Goal: Task Accomplishment & Management: Complete application form

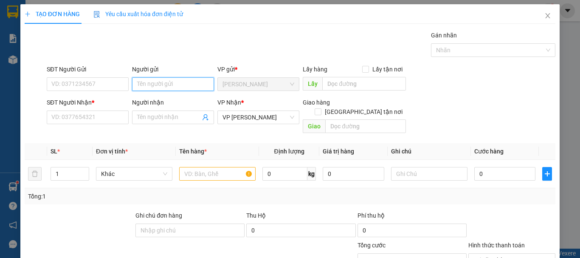
click at [156, 85] on input "Người gửi" at bounding box center [173, 84] width 82 height 14
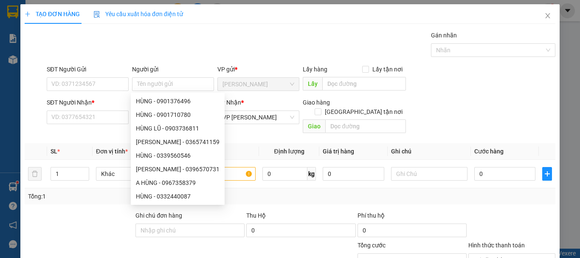
click at [86, 91] on div "SĐT Người Gửi VD: 0371234567" at bounding box center [88, 80] width 82 height 30
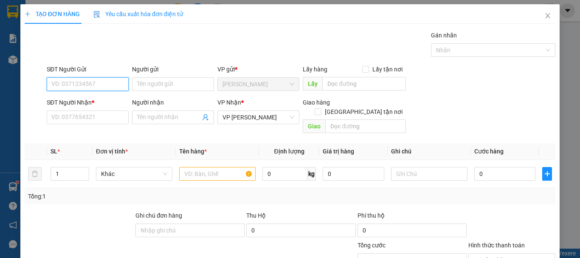
click at [87, 79] on input "SĐT Người Gửi" at bounding box center [88, 84] width 82 height 14
click at [94, 104] on div "0378422498 - ALPHA" at bounding box center [86, 100] width 71 height 9
type input "0378422498"
type input "ALPHA"
type input "30.000"
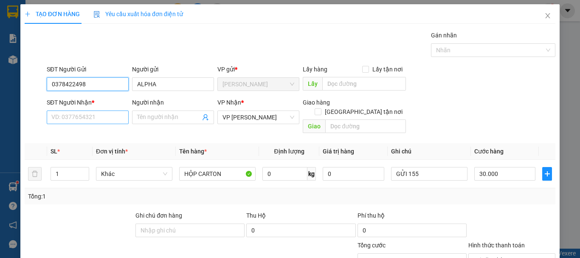
type input "0378422498"
click at [93, 116] on input "SĐT Người Nhận *" at bounding box center [88, 117] width 82 height 14
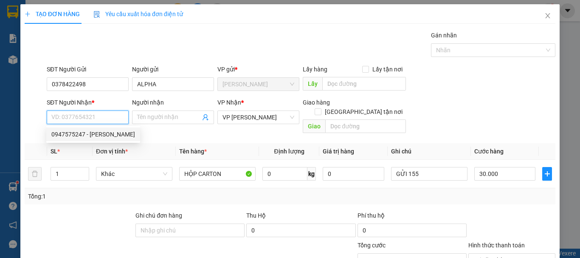
click at [102, 136] on div "0947575247 - [PERSON_NAME]" at bounding box center [93, 134] width 84 height 9
type input "0947575247"
type input "VƯƠNG"
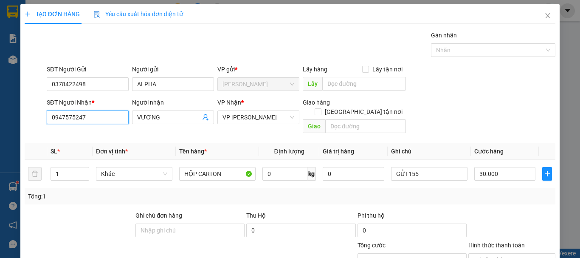
scroll to position [83, 0]
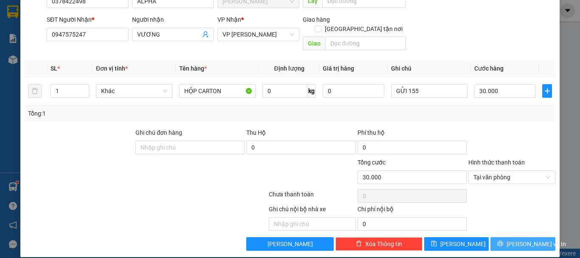
click at [511, 239] on span "[PERSON_NAME] và In" at bounding box center [536, 243] width 59 height 9
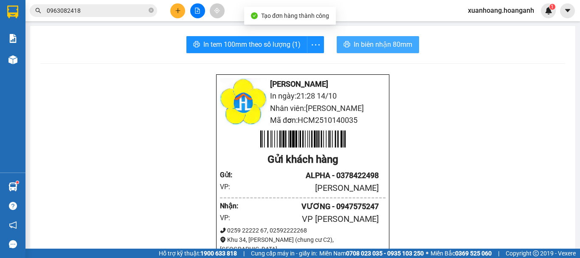
click at [392, 48] on span "In biên nhận 80mm" at bounding box center [383, 44] width 59 height 11
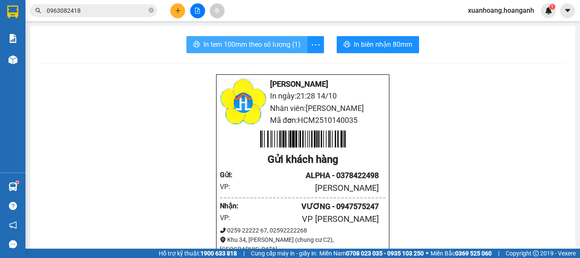
click at [242, 44] on span "In tem 100mm theo số lượng (1)" at bounding box center [252, 44] width 97 height 11
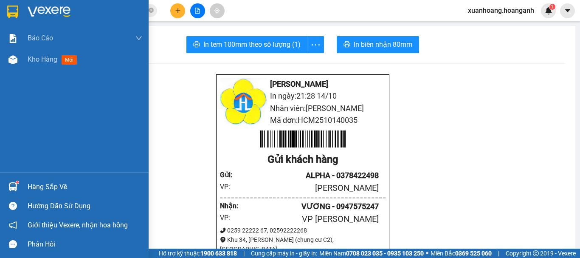
click at [6, 8] on div at bounding box center [13, 11] width 15 height 15
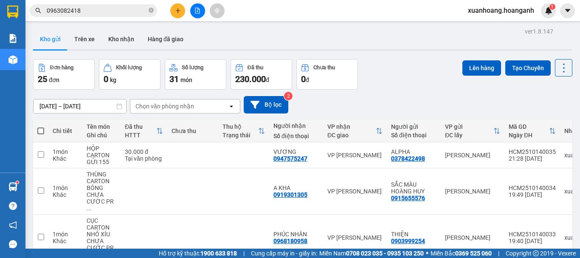
click at [40, 134] on span at bounding box center [40, 130] width 7 height 7
click at [41, 127] on input "checkbox" at bounding box center [41, 127] width 0 height 0
checkbox input "true"
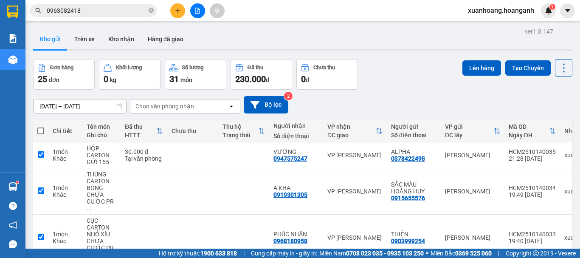
checkbox input "true"
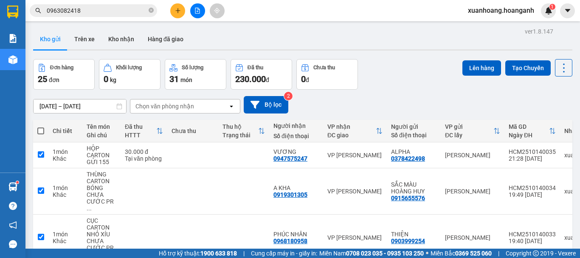
checkbox input "true"
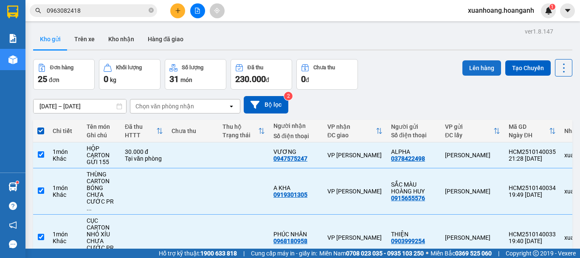
click at [471, 71] on button "Lên hàng" at bounding box center [482, 67] width 39 height 15
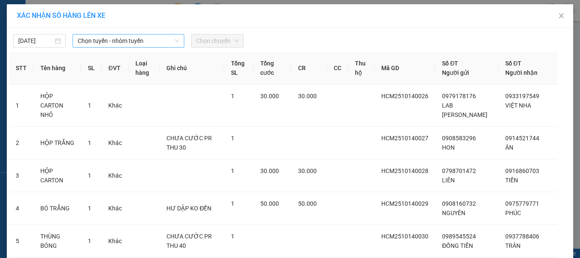
click at [127, 40] on span "Chọn tuyến - nhóm tuyến" at bounding box center [129, 40] width 102 height 13
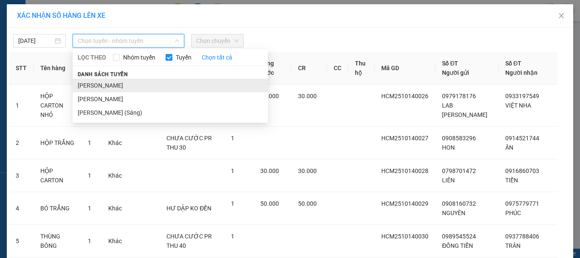
click at [131, 85] on li "[PERSON_NAME]" at bounding box center [170, 86] width 195 height 14
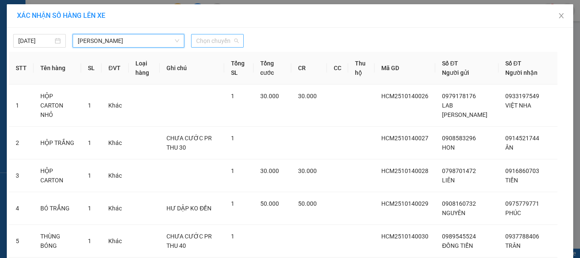
click at [229, 41] on span "Chọn chuyến" at bounding box center [217, 40] width 42 height 13
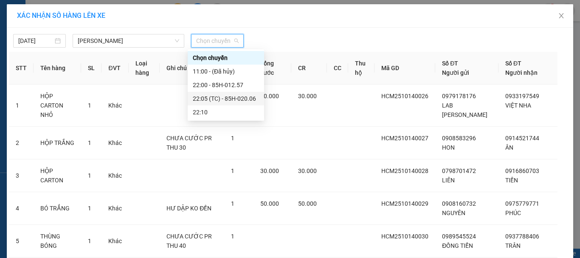
click at [221, 101] on div "22:05 (TC) - 85H-020.06" at bounding box center [226, 98] width 66 height 9
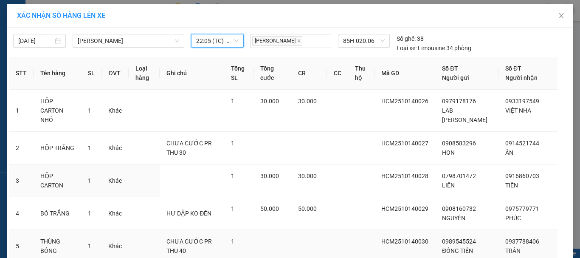
scroll to position [258, 0]
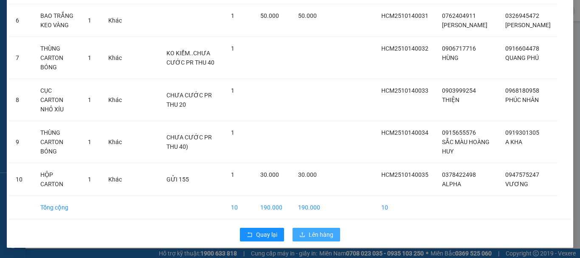
click at [327, 238] on span "Lên hàng" at bounding box center [321, 234] width 25 height 9
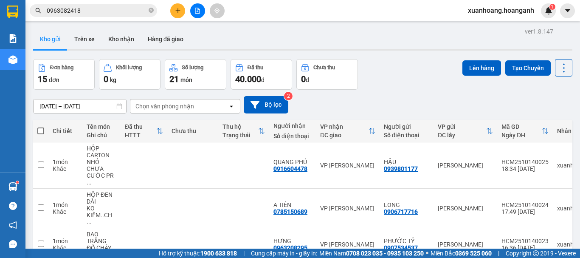
click at [40, 130] on span at bounding box center [40, 130] width 7 height 7
click at [41, 127] on input "checkbox" at bounding box center [41, 127] width 0 height 0
checkbox input "true"
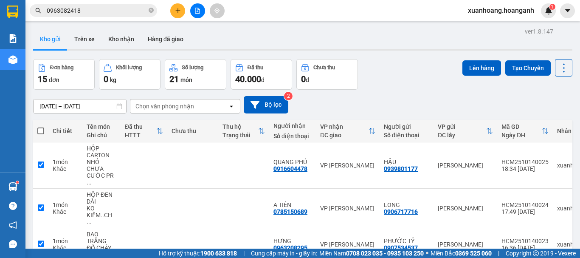
checkbox input "true"
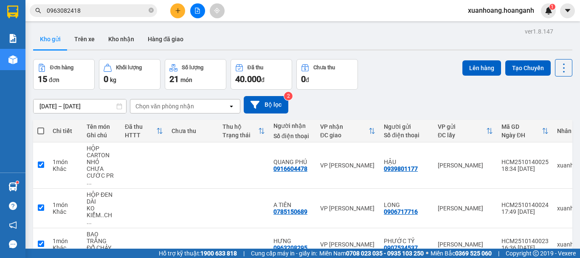
checkbox input "true"
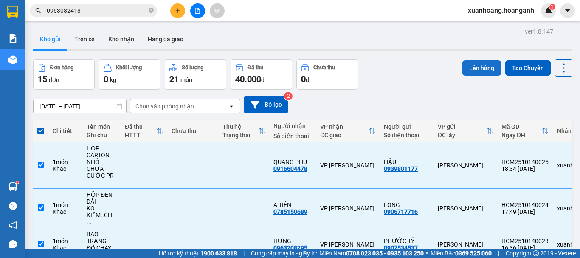
click at [463, 69] on button "Lên hàng" at bounding box center [482, 67] width 39 height 15
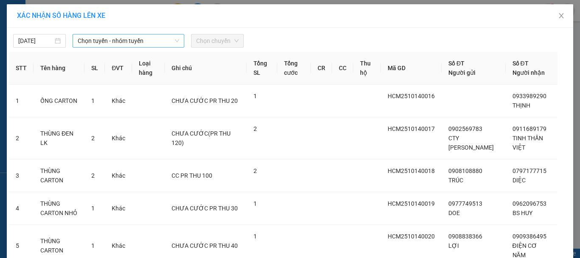
click at [134, 42] on span "Chọn tuyến - nhóm tuyến" at bounding box center [129, 40] width 102 height 13
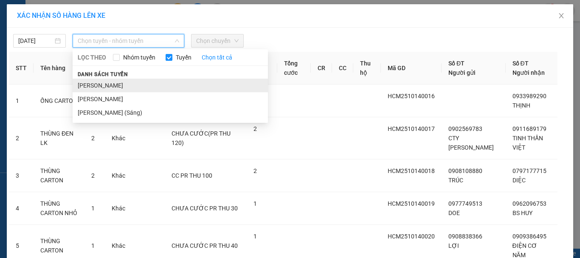
click at [136, 83] on li "[PERSON_NAME]" at bounding box center [170, 86] width 195 height 14
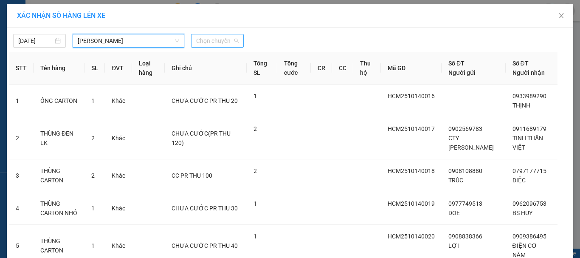
click at [216, 42] on span "Chọn chuyến" at bounding box center [217, 40] width 42 height 13
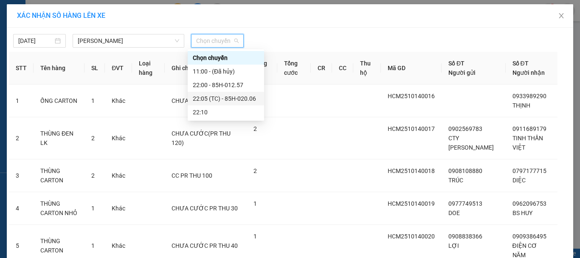
click at [210, 94] on div "22:05 (TC) - 85H-020.06" at bounding box center [226, 98] width 66 height 9
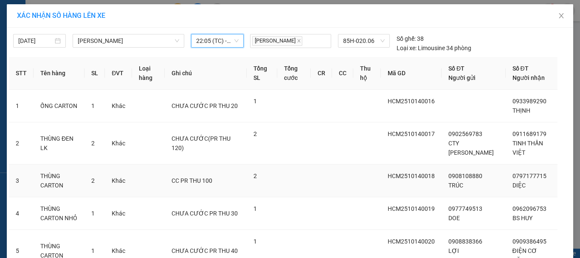
scroll to position [240, 0]
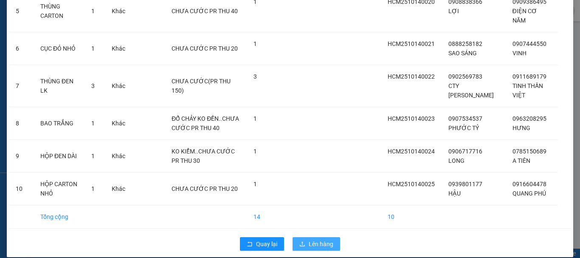
click at [325, 239] on span "Lên hàng" at bounding box center [321, 243] width 25 height 9
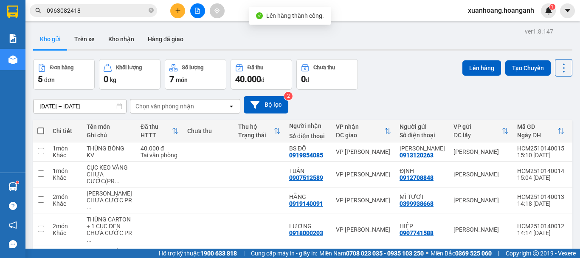
click at [43, 132] on span at bounding box center [40, 130] width 7 height 7
click at [41, 127] on input "checkbox" at bounding box center [41, 127] width 0 height 0
checkbox input "true"
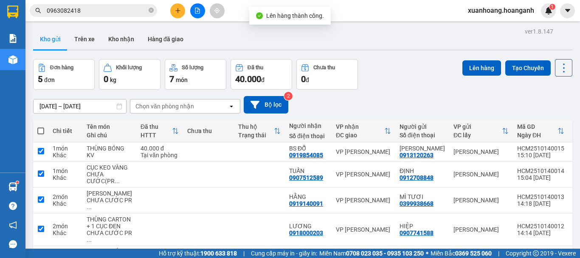
checkbox input "true"
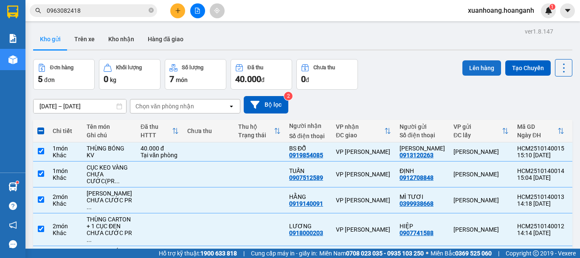
click at [470, 73] on button "Lên hàng" at bounding box center [482, 67] width 39 height 15
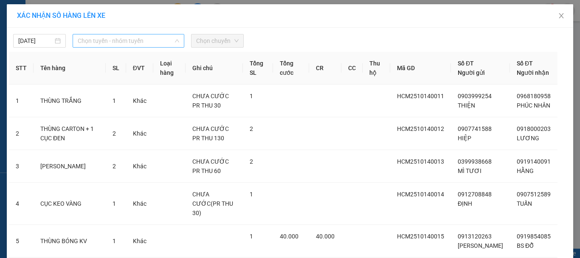
click at [146, 38] on span "Chọn tuyến - nhóm tuyến" at bounding box center [129, 40] width 102 height 13
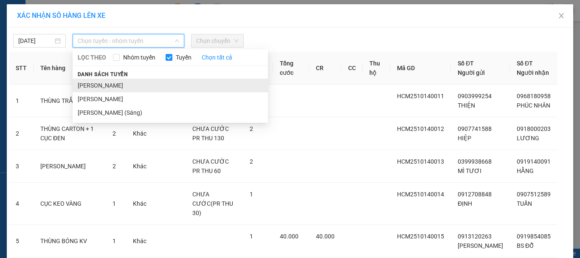
click at [141, 86] on li "[PERSON_NAME]" at bounding box center [170, 86] width 195 height 14
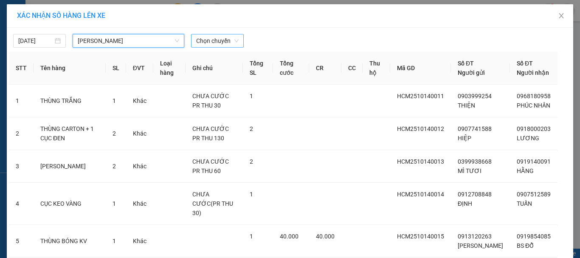
click at [221, 39] on span "Chọn chuyến" at bounding box center [217, 40] width 42 height 13
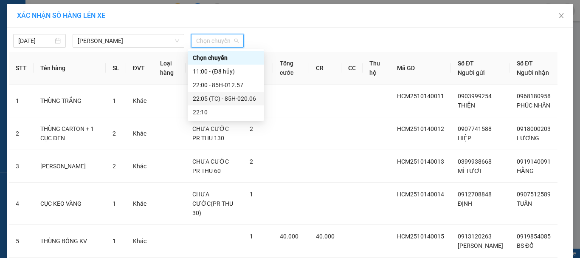
click at [224, 97] on div "22:05 (TC) - 85H-020.06" at bounding box center [226, 98] width 66 height 9
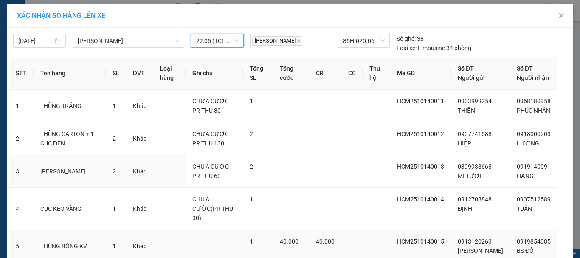
scroll to position [67, 0]
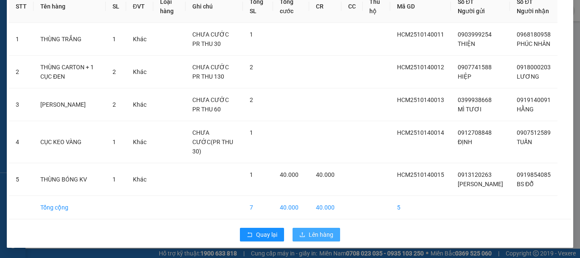
click at [324, 234] on span "Lên hàng" at bounding box center [321, 234] width 25 height 9
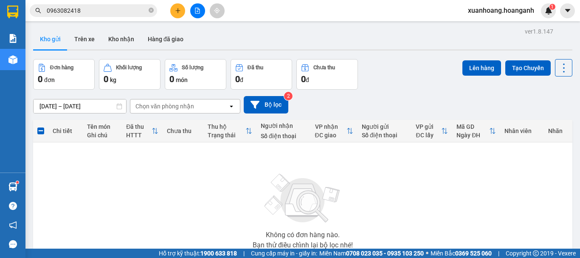
click at [196, 15] on button at bounding box center [197, 10] width 15 height 15
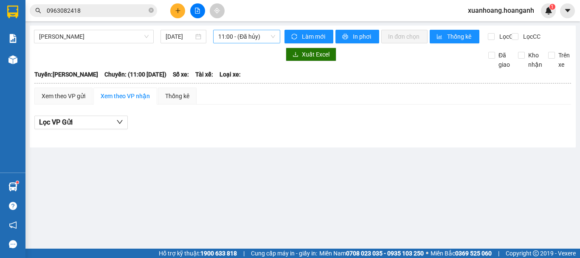
click at [241, 36] on span "11:00 - (Đã hủy)" at bounding box center [246, 36] width 57 height 13
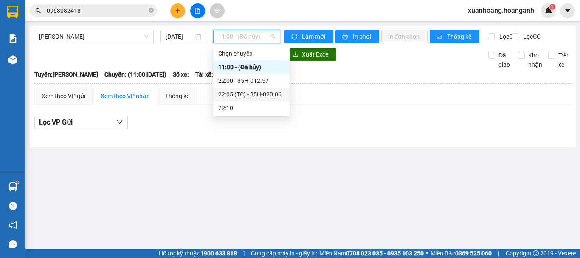
click at [247, 92] on div "22:05 (TC) - 85H-020.06" at bounding box center [251, 94] width 66 height 9
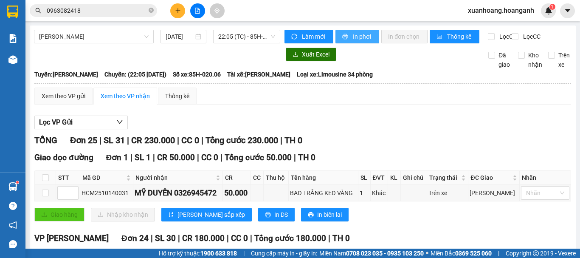
click at [347, 34] on button "In phơi" at bounding box center [358, 37] width 44 height 14
